Goal: Information Seeking & Learning: Understand process/instructions

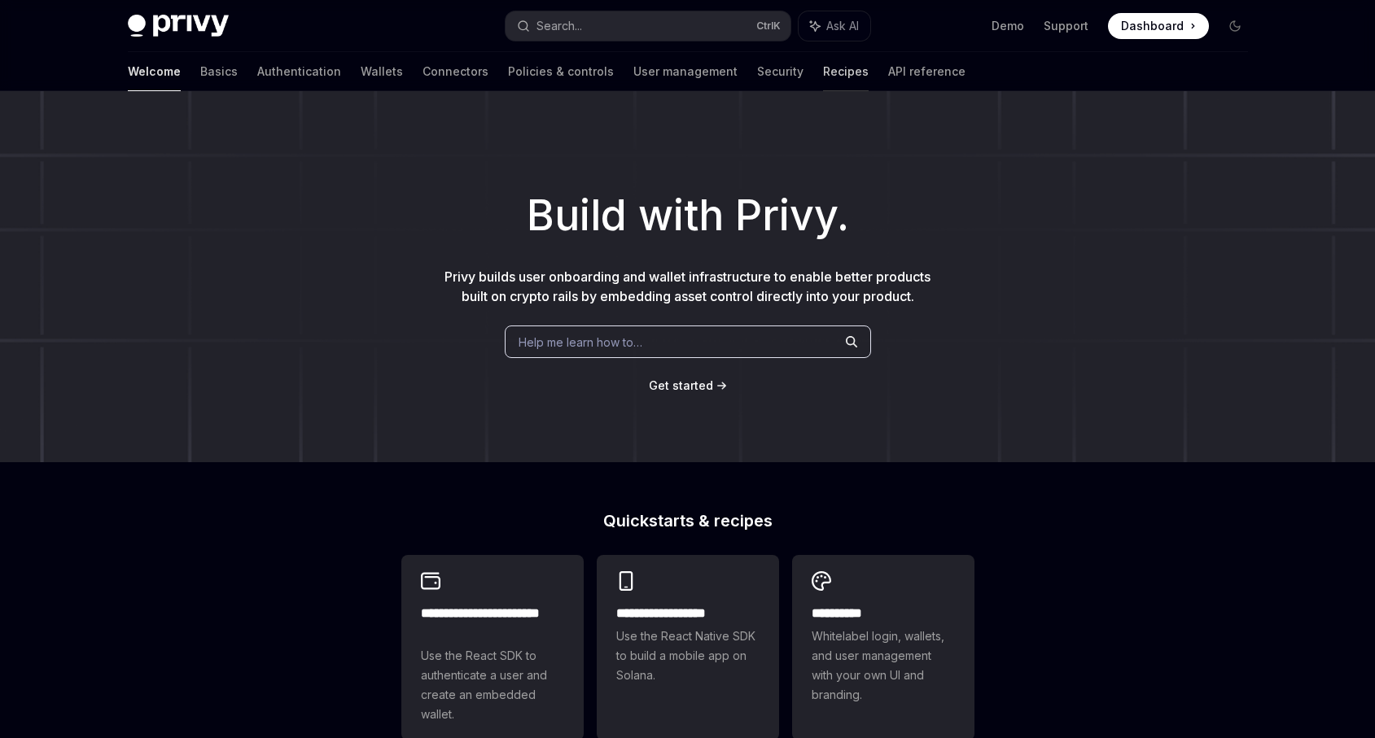
click at [823, 73] on link "Recipes" at bounding box center [846, 71] width 46 height 39
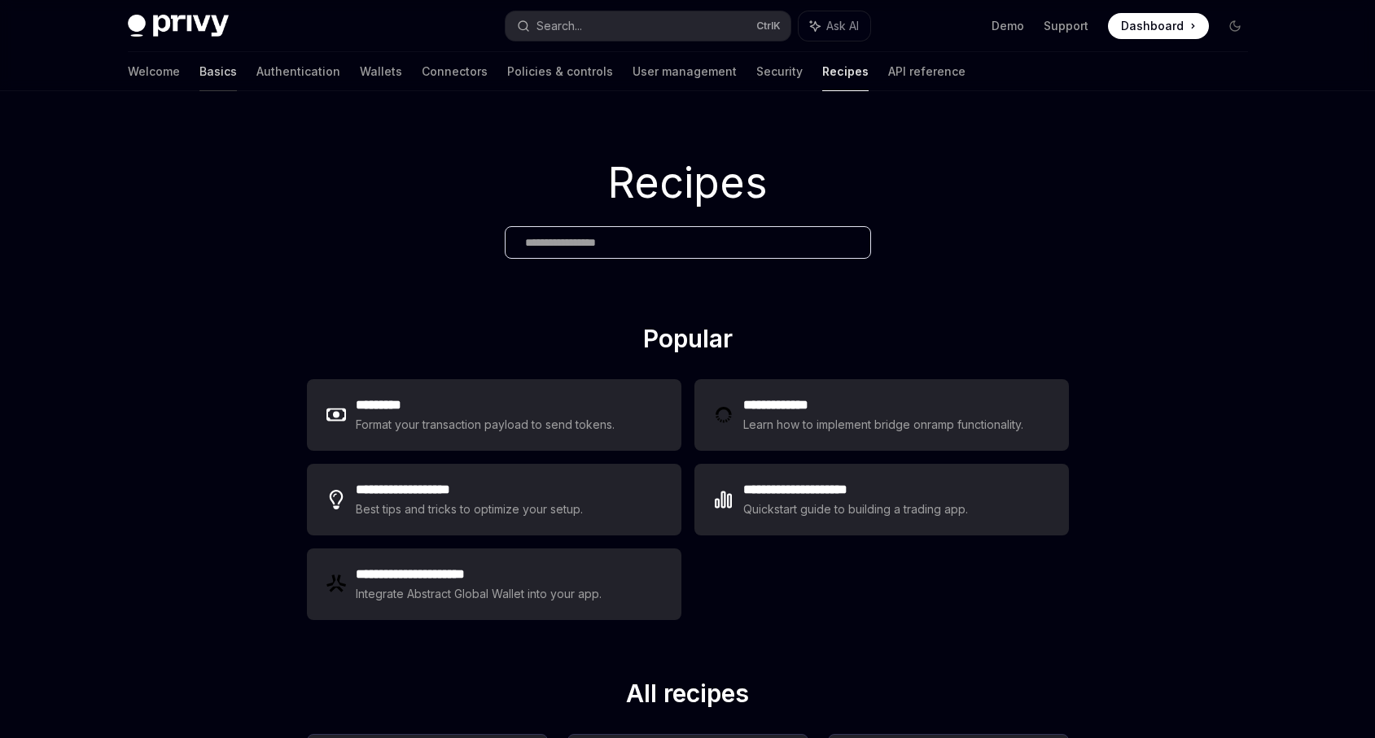
click at [199, 75] on link "Basics" at bounding box center [217, 71] width 37 height 39
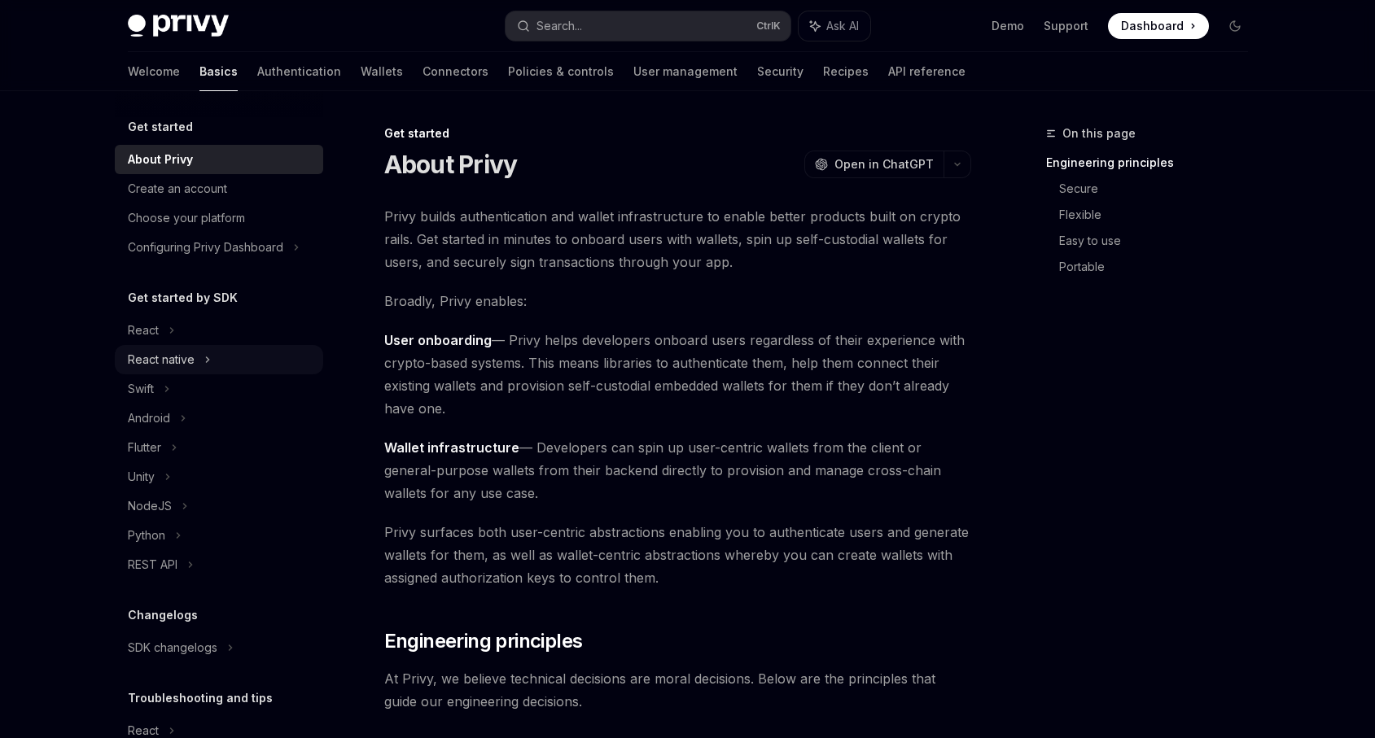
click at [210, 358] on div "React native" at bounding box center [219, 359] width 208 height 29
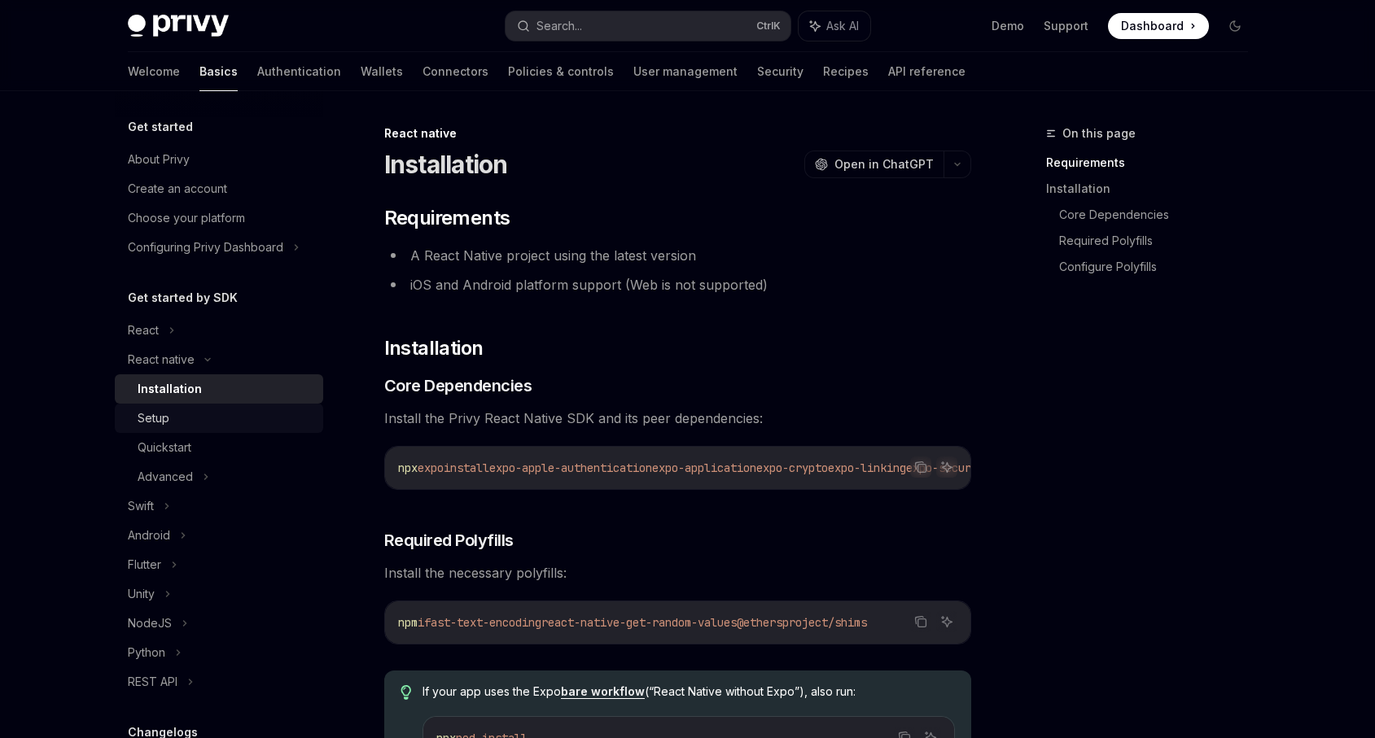
click at [204, 413] on div "Setup" at bounding box center [226, 419] width 176 height 20
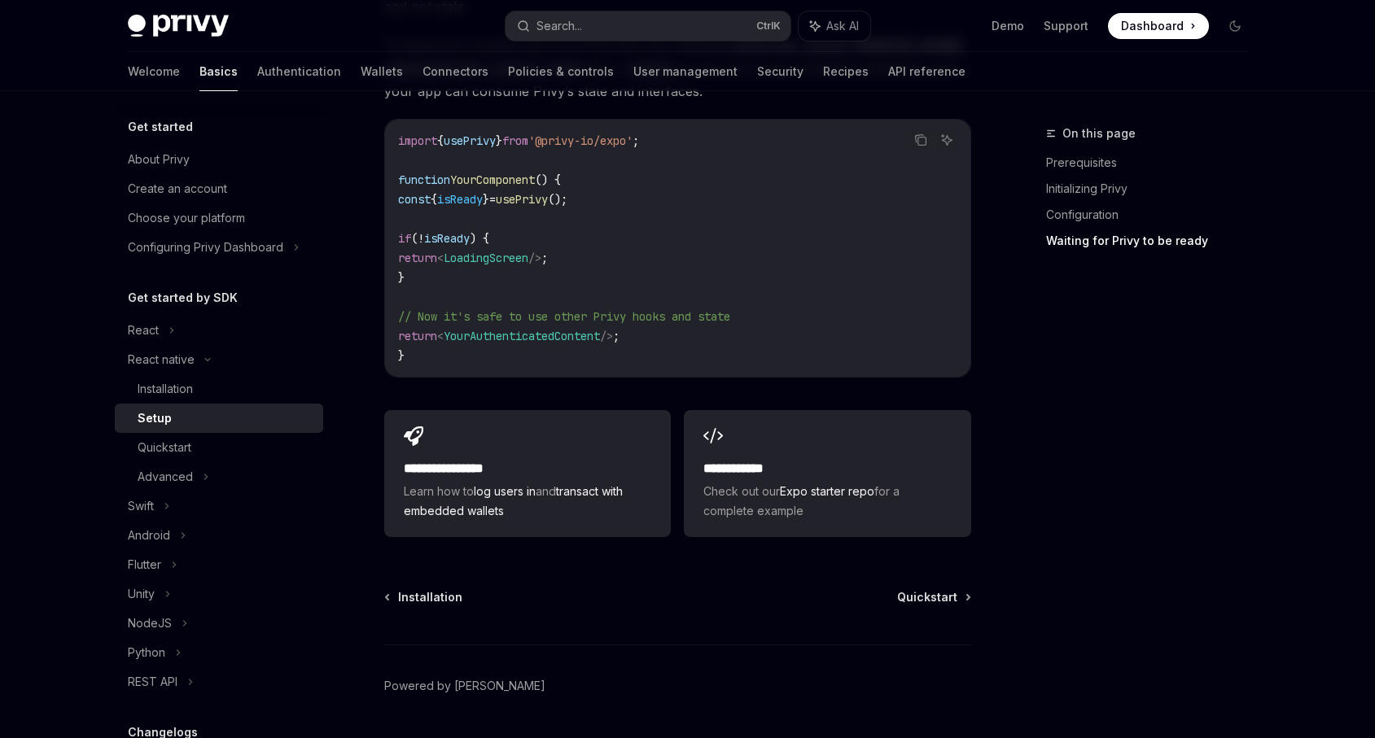
scroll to position [1465, 0]
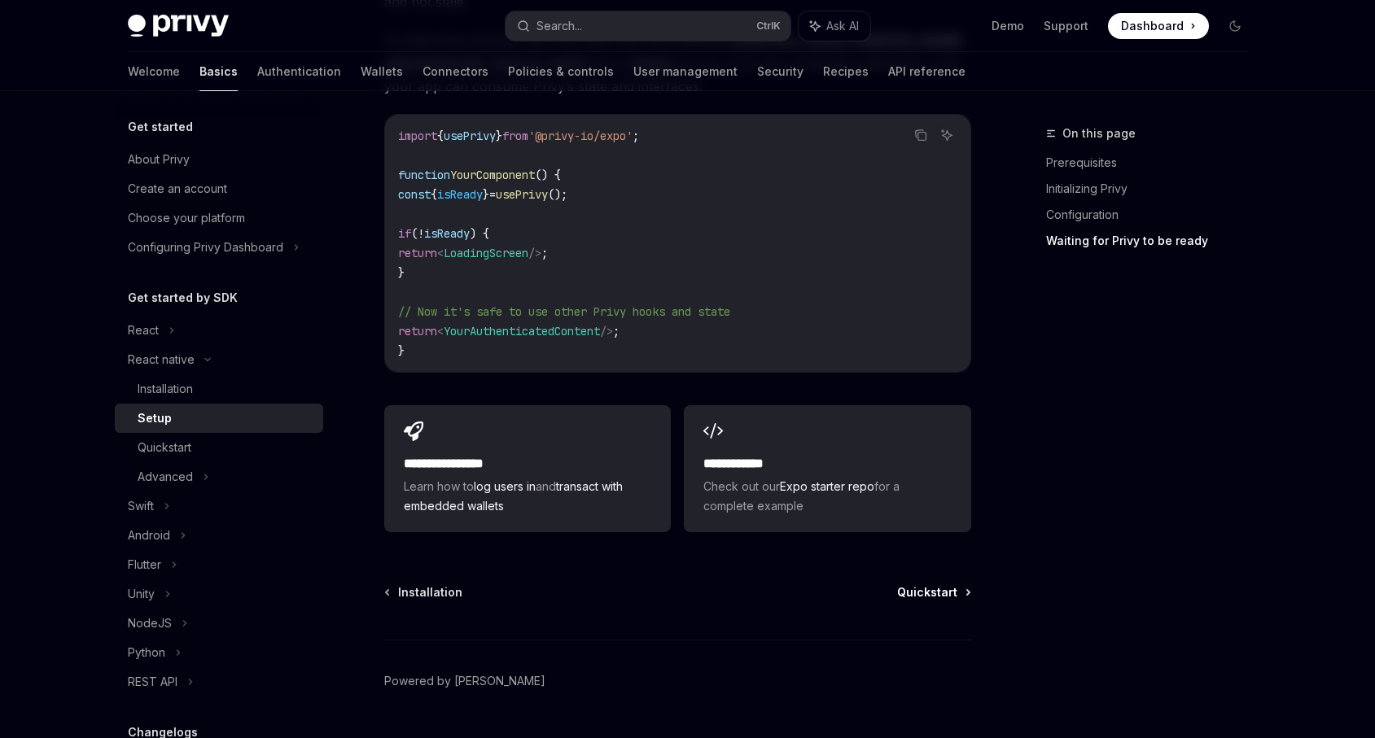
click at [924, 584] on span "Quickstart" at bounding box center [927, 592] width 60 height 16
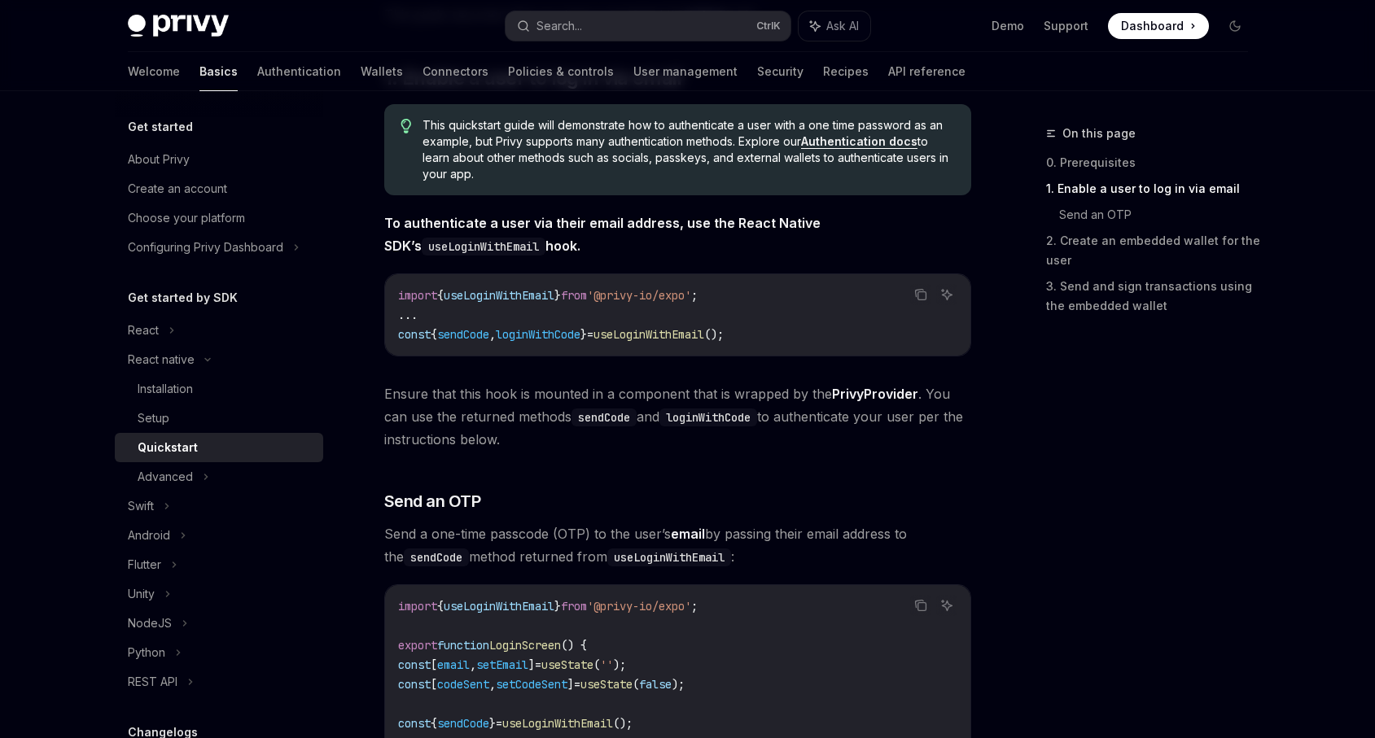
scroll to position [195, 0]
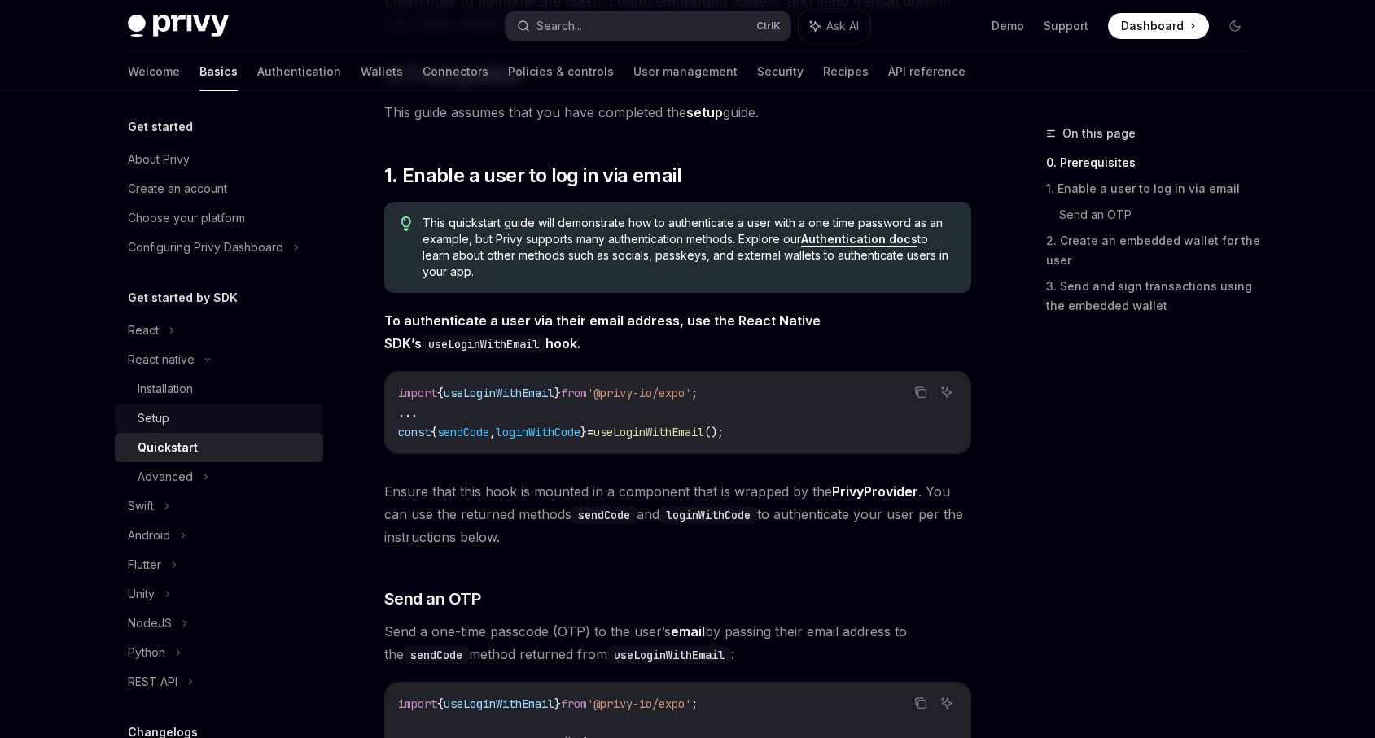
click at [213, 416] on div "Setup" at bounding box center [226, 419] width 176 height 20
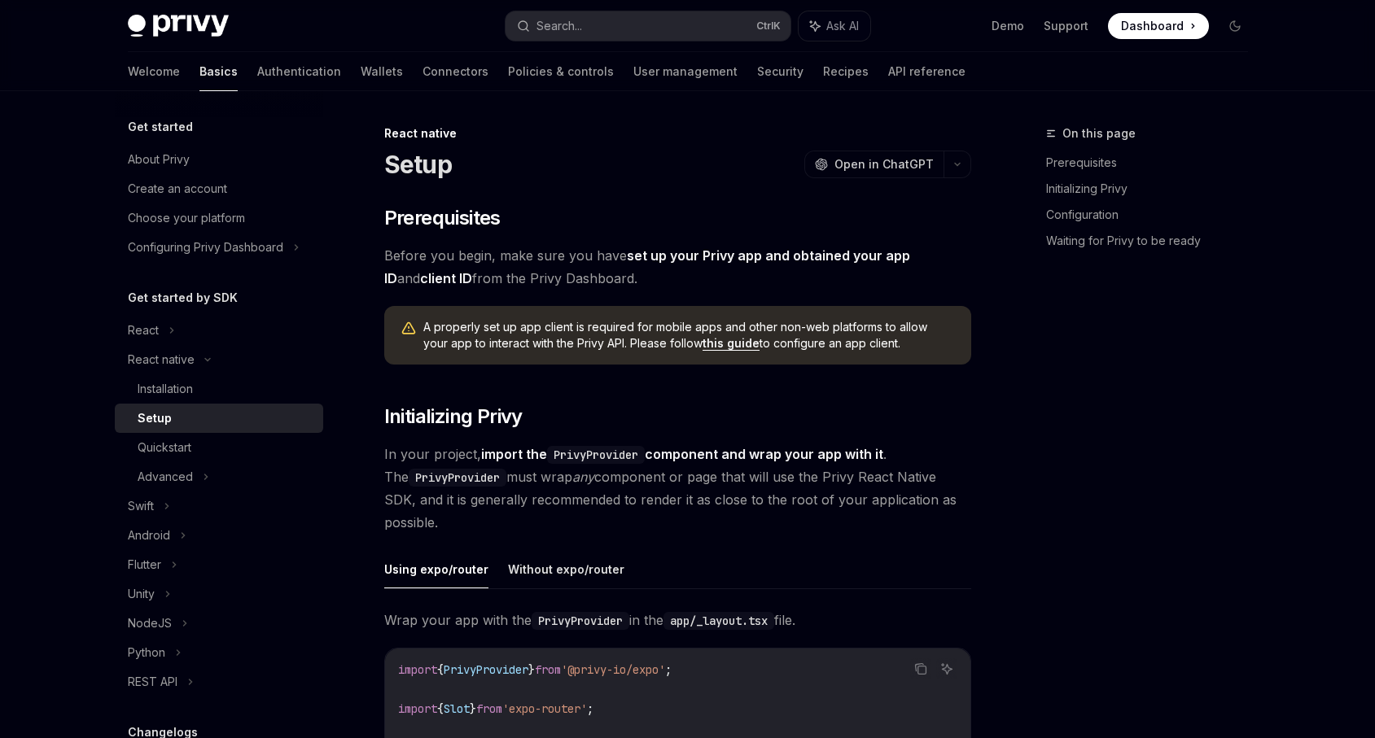
type textarea "*"
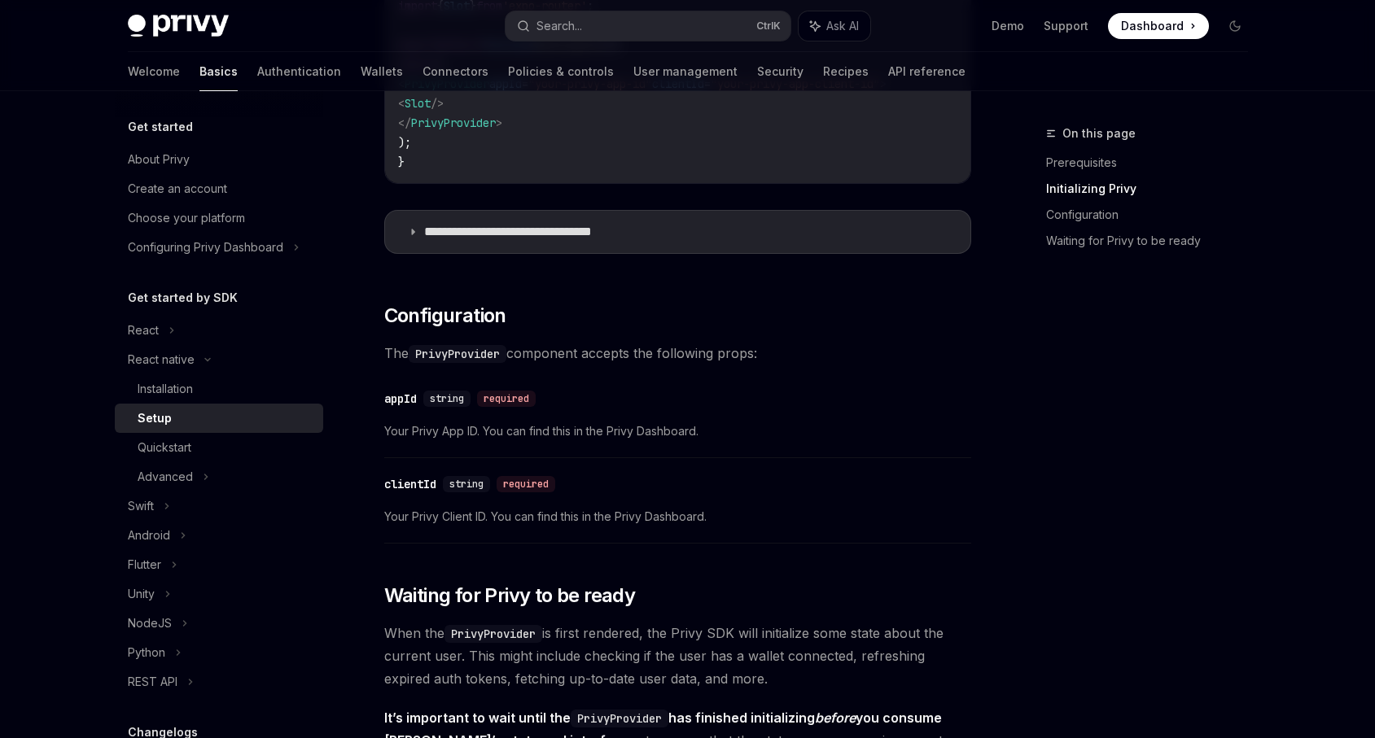
scroll to position [781, 0]
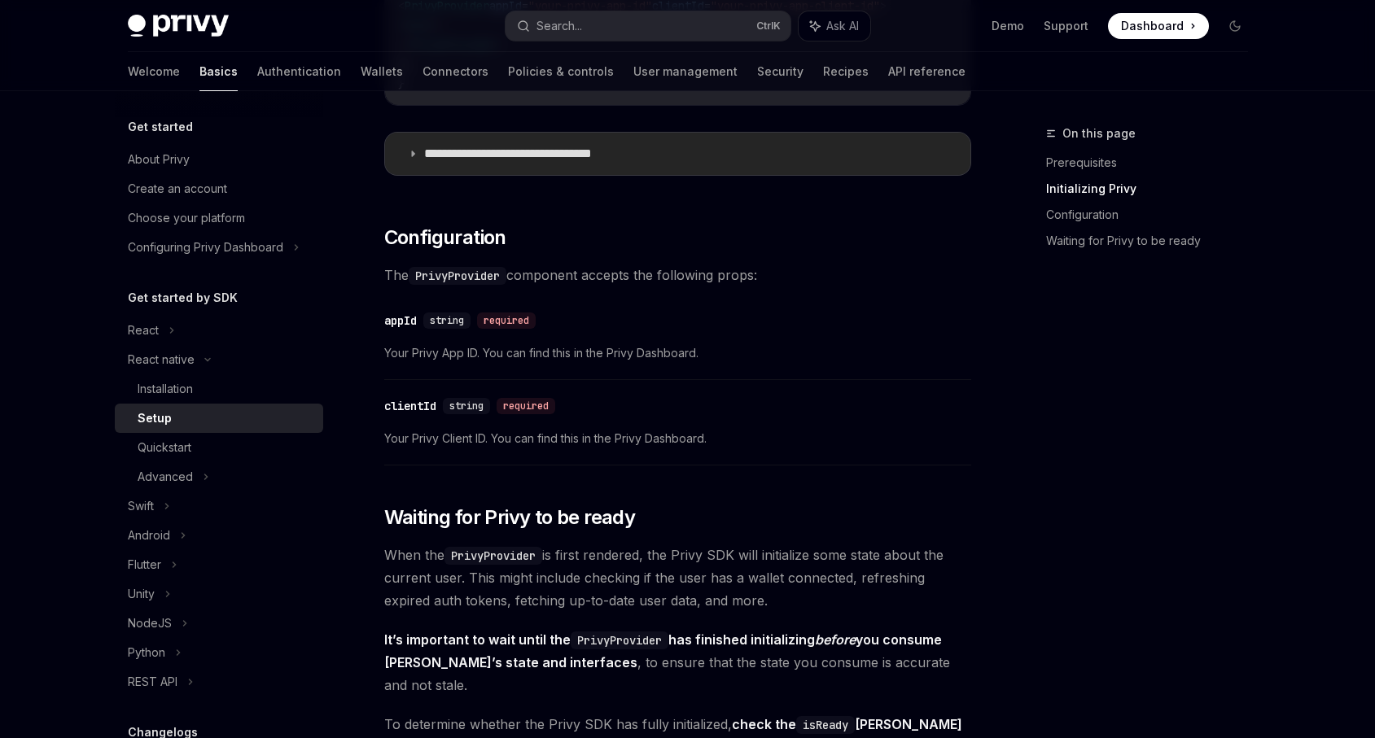
click at [627, 161] on p "**********" at bounding box center [534, 154] width 220 height 16
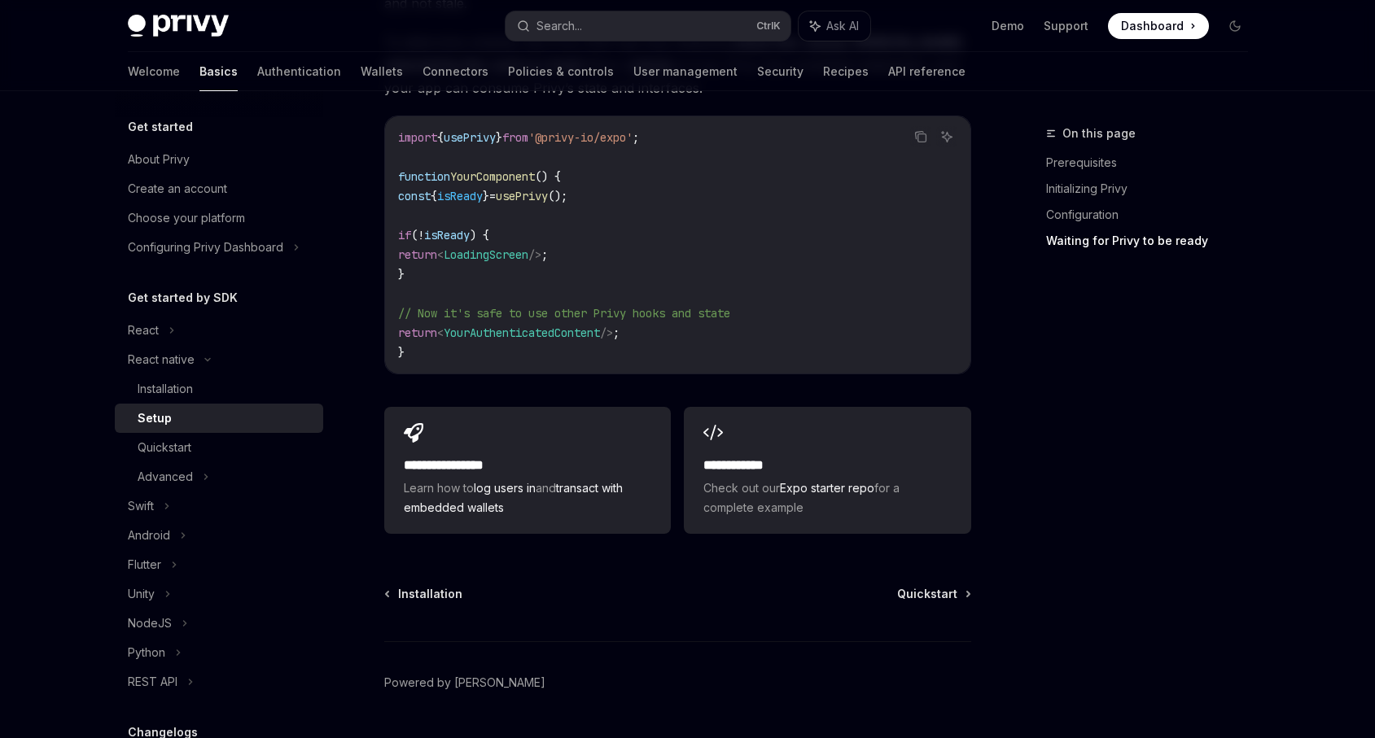
scroll to position [2484, 0]
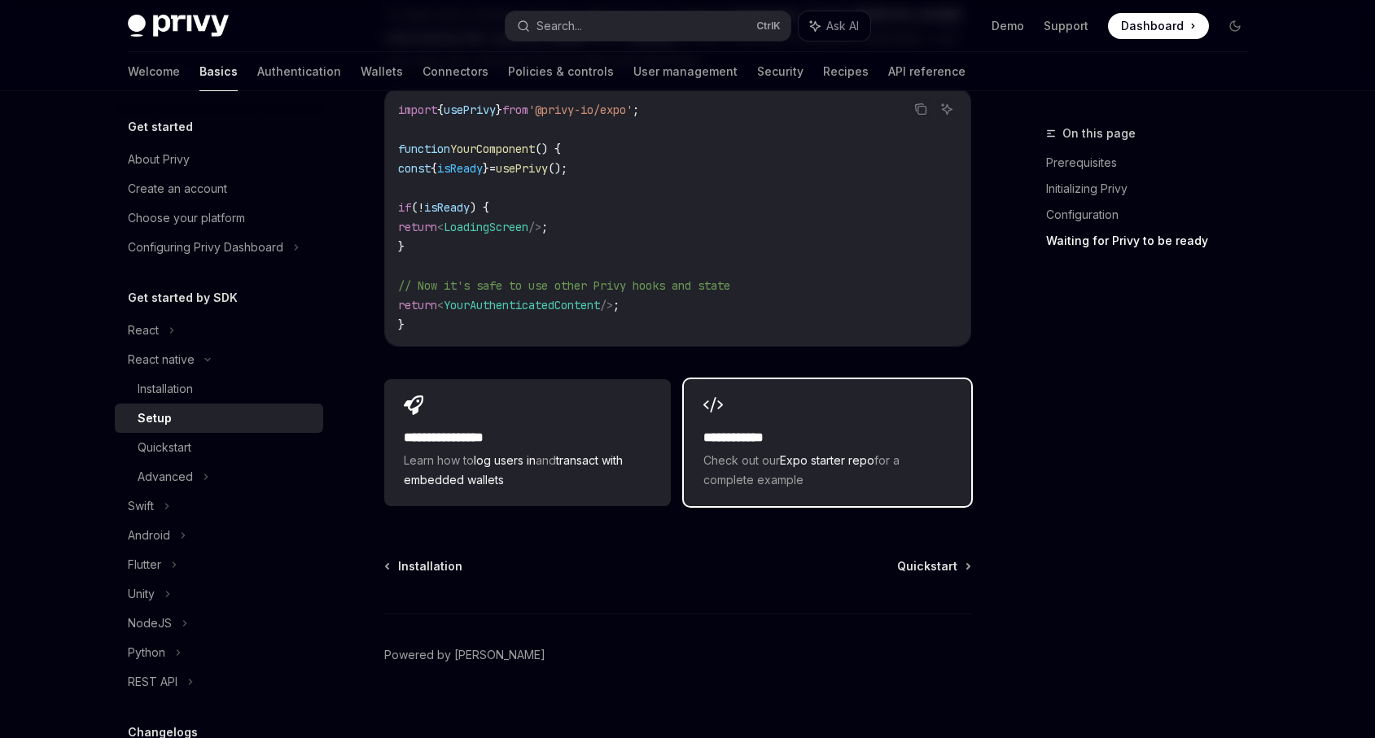
click at [785, 428] on h2 "**********" at bounding box center [826, 438] width 247 height 20
